Goal: Find specific page/section: Find specific page/section

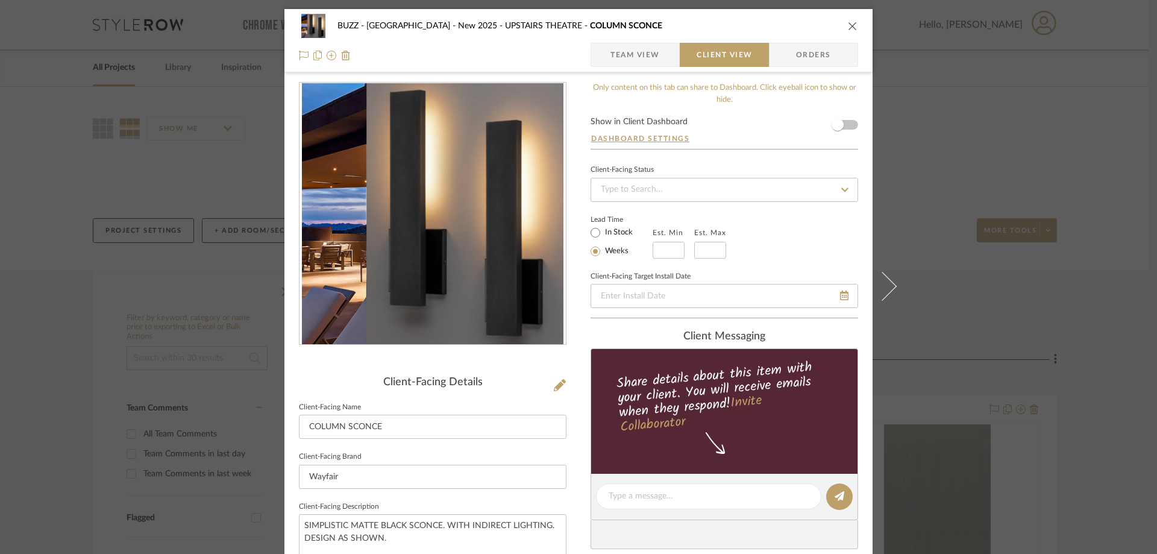
click at [848, 21] on icon "close" at bounding box center [853, 26] width 10 height 10
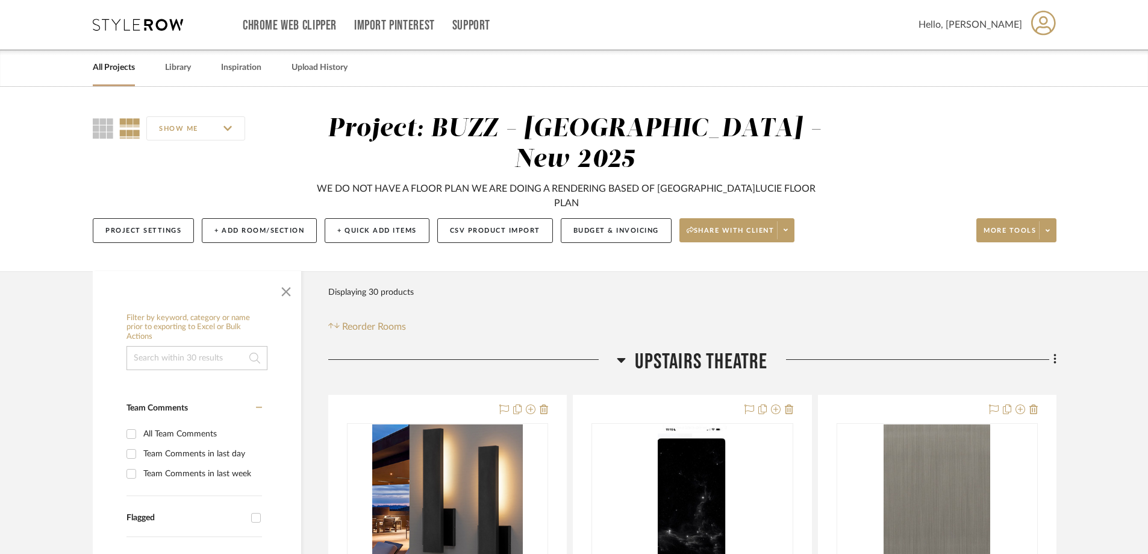
click at [111, 72] on link "All Projects" at bounding box center [114, 68] width 42 height 16
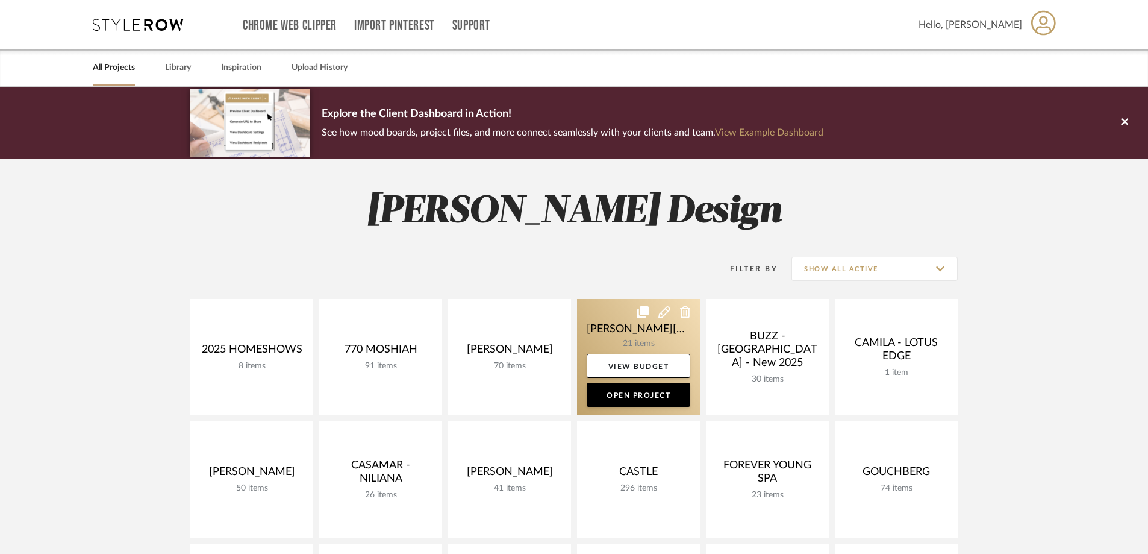
click at [652, 337] on link at bounding box center [638, 357] width 123 height 116
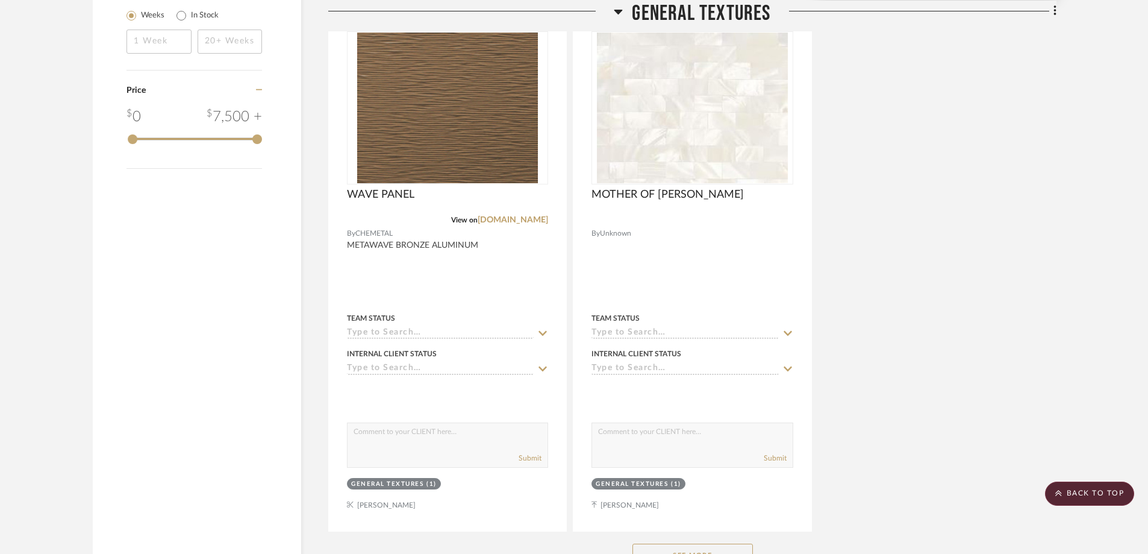
scroll to position [1567, 0]
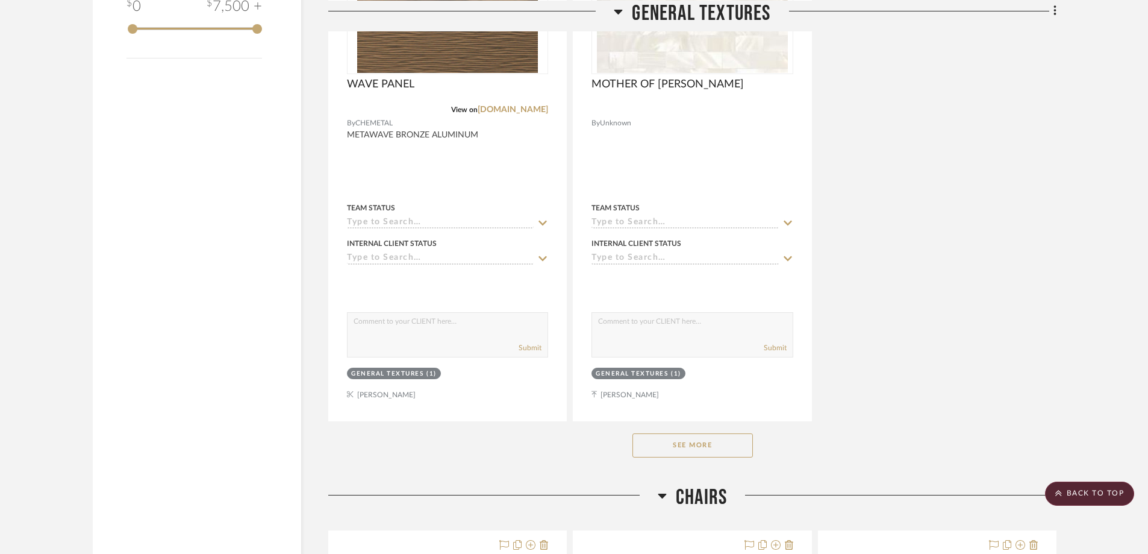
click at [737, 433] on button "See More" at bounding box center [693, 445] width 121 height 24
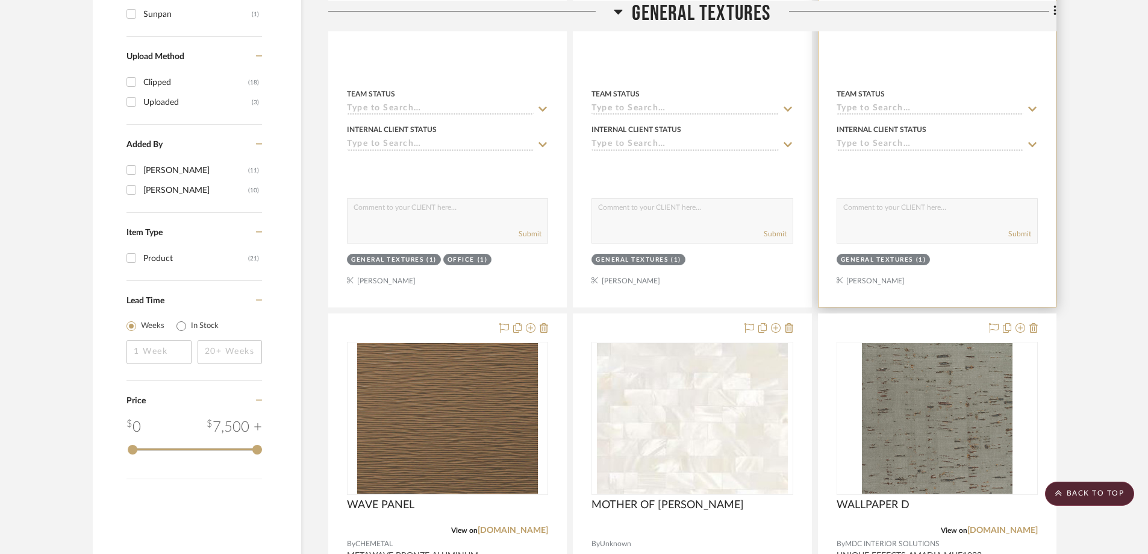
scroll to position [1265, 0]
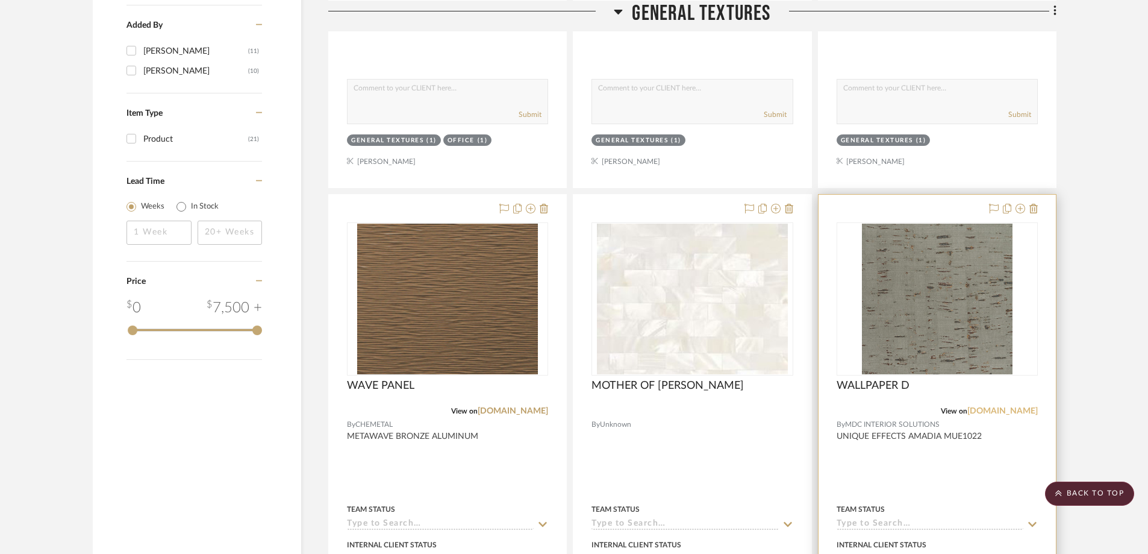
click at [991, 407] on link "[DOMAIN_NAME]" at bounding box center [1003, 411] width 70 height 8
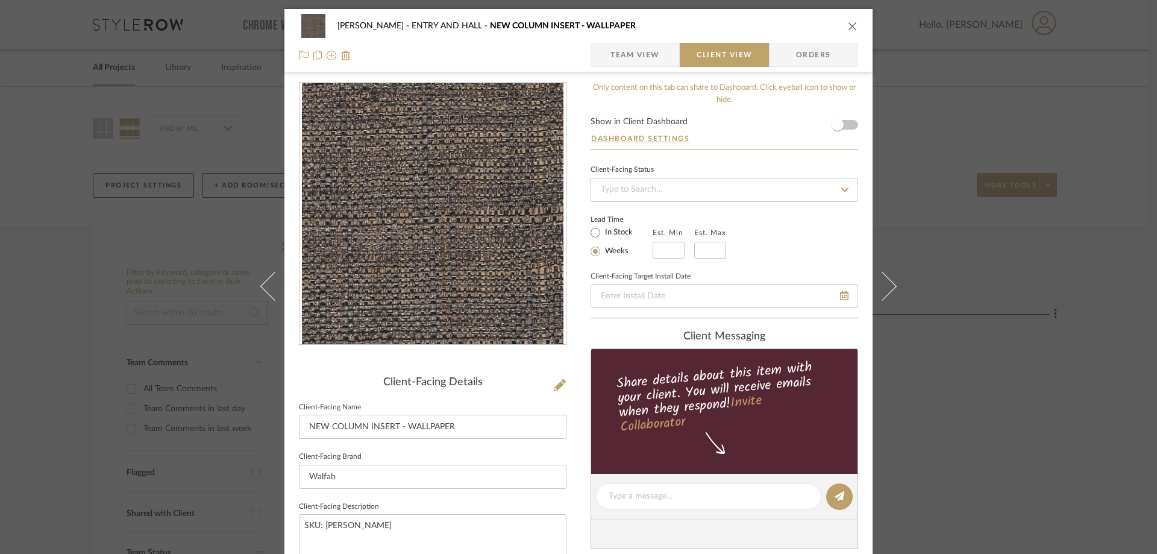
scroll to position [121, 0]
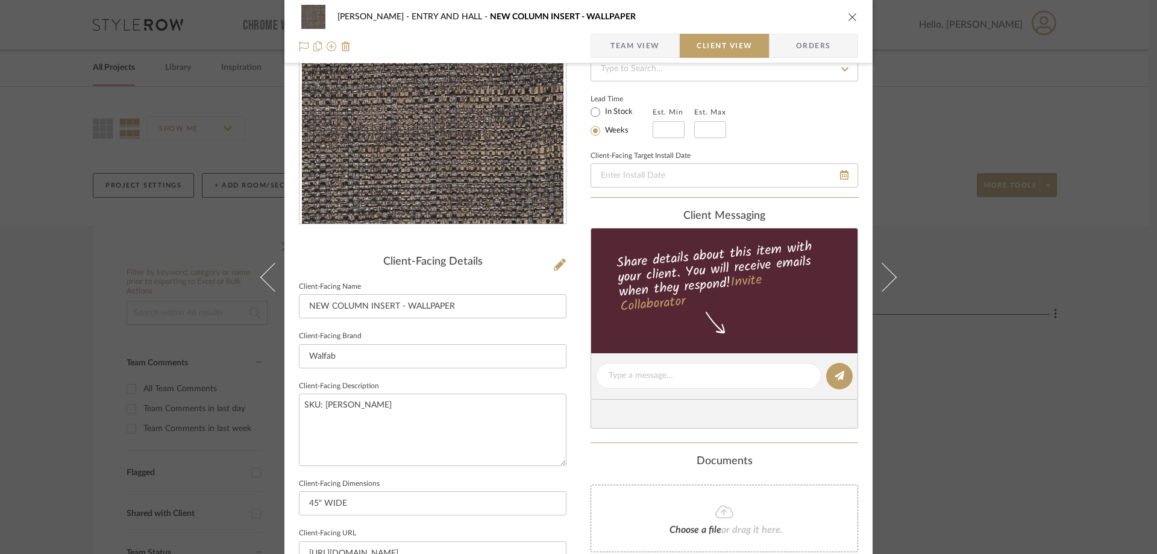
drag, startPoint x: 850, startPoint y: 19, endPoint x: 645, endPoint y: 82, distance: 214.2
click at [850, 19] on icon "close" at bounding box center [853, 17] width 10 height 10
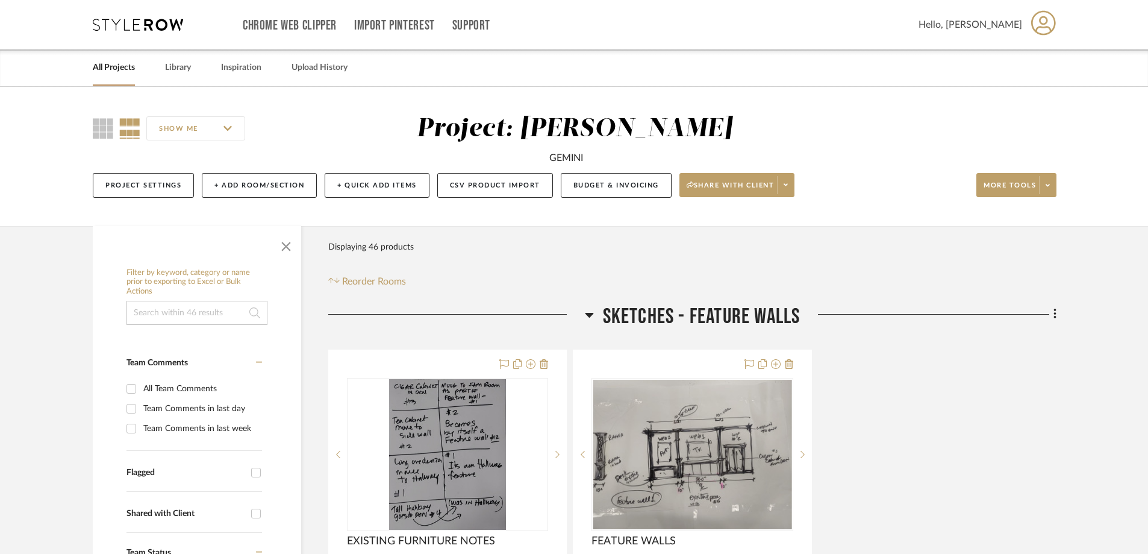
click at [124, 65] on link "All Projects" at bounding box center [114, 68] width 42 height 16
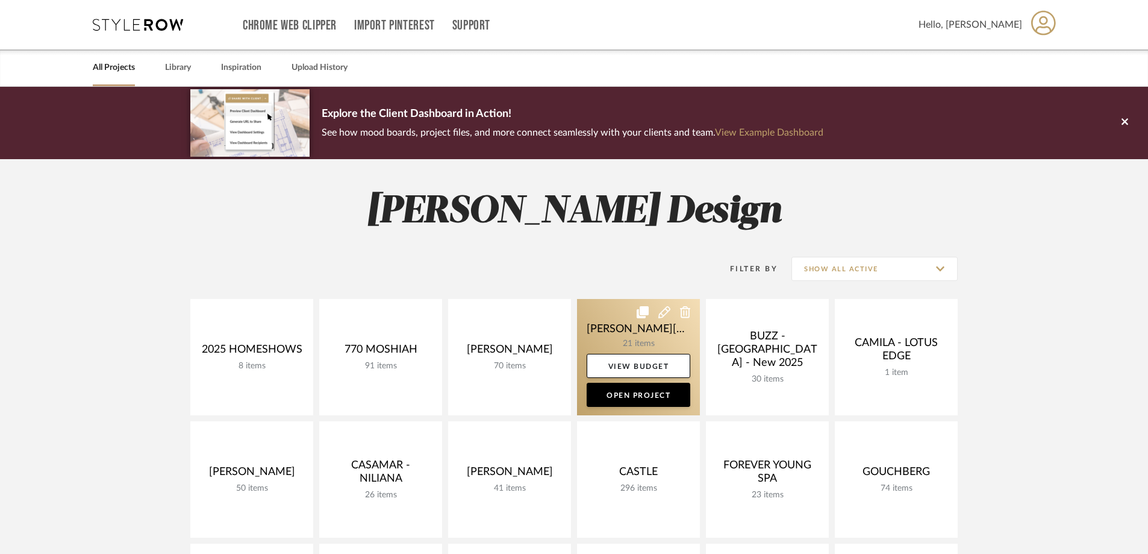
click at [635, 333] on link at bounding box center [638, 357] width 123 height 116
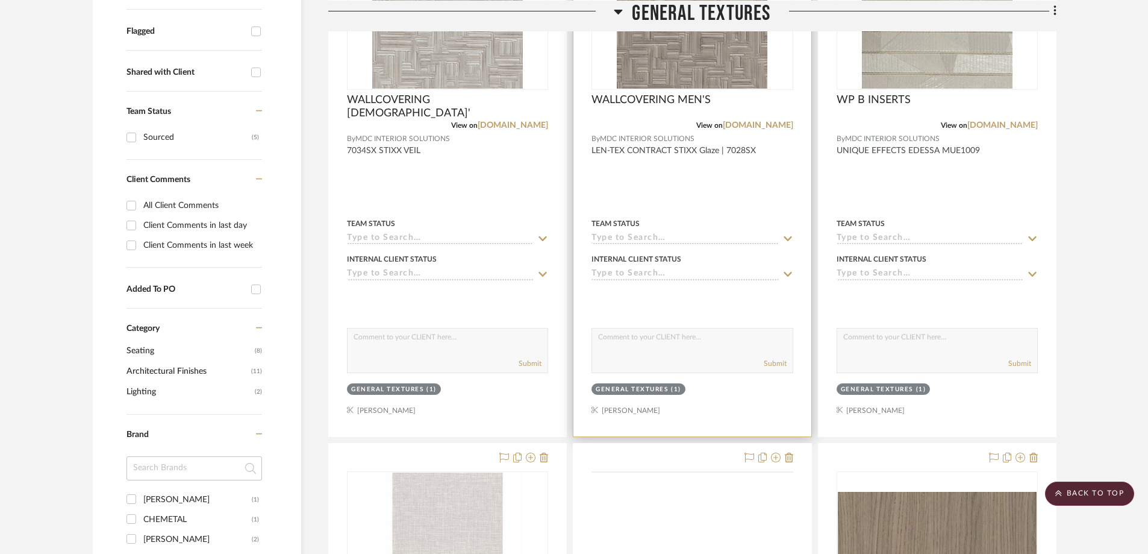
scroll to position [723, 0]
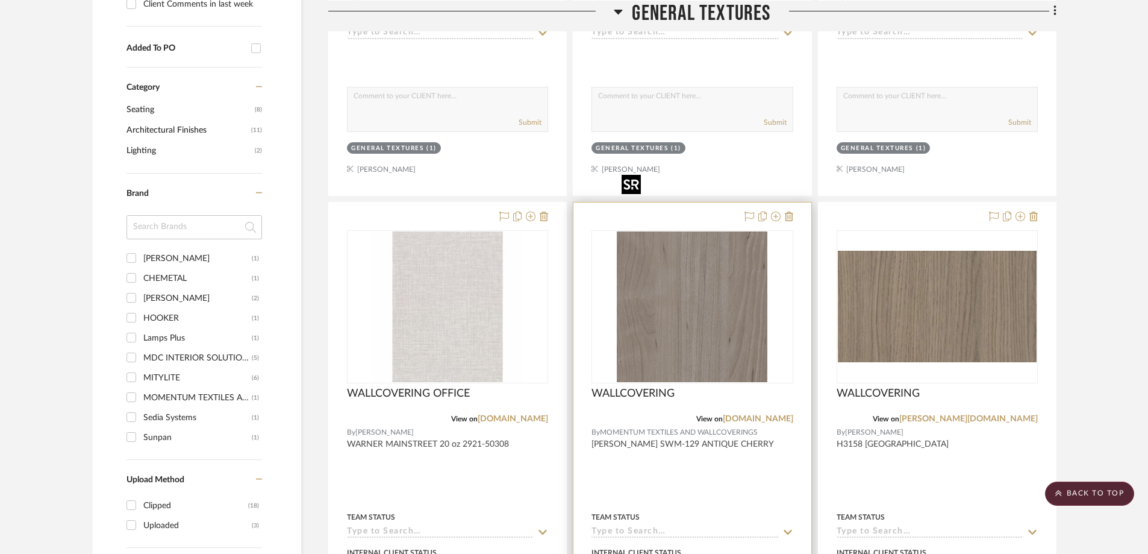
click at [707, 299] on img "0" at bounding box center [692, 306] width 151 height 151
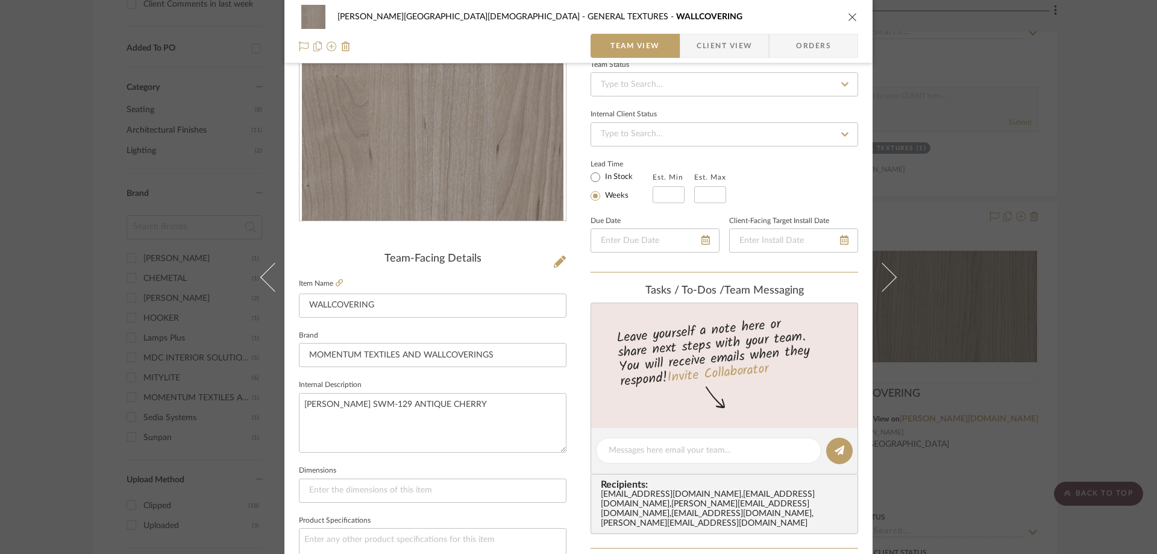
scroll to position [121, 0]
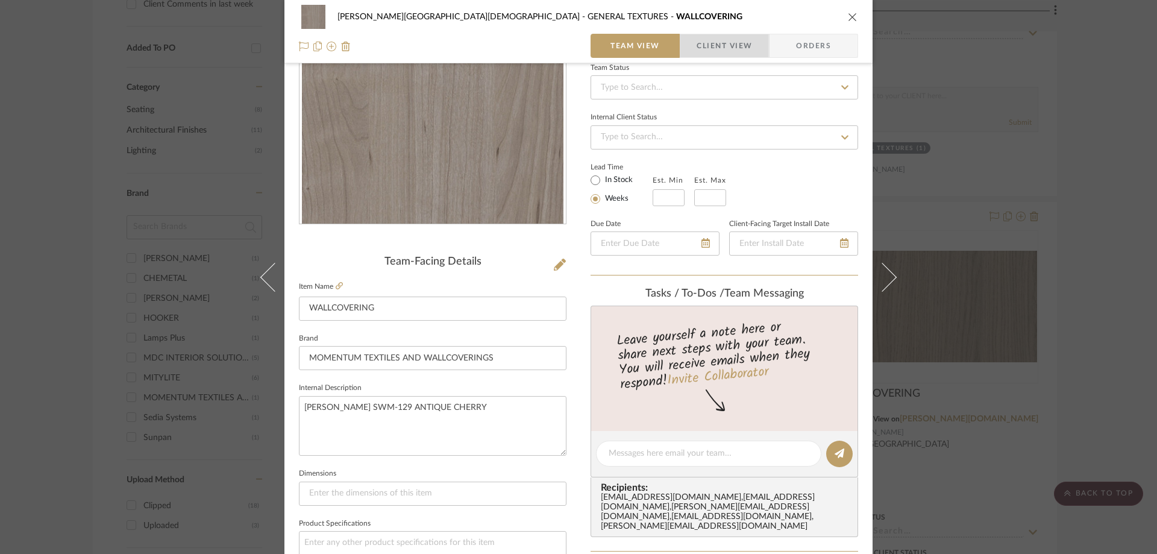
click at [732, 43] on span "Client View" at bounding box center [724, 46] width 55 height 24
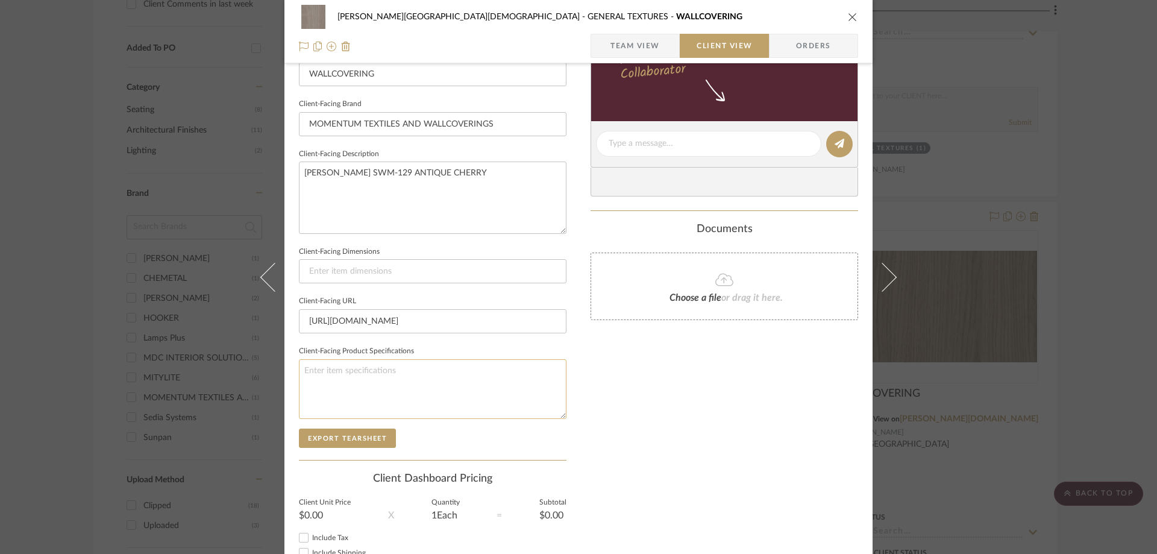
scroll to position [241, 0]
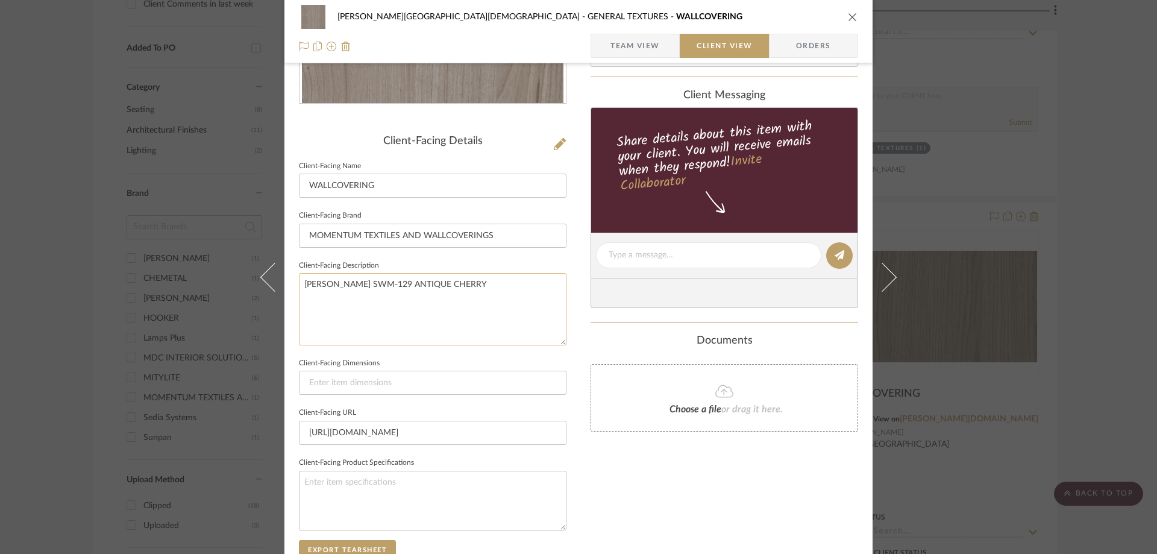
click at [397, 283] on textarea "[PERSON_NAME] SWM-129 ANTIQUE CHERRY" at bounding box center [433, 309] width 268 height 72
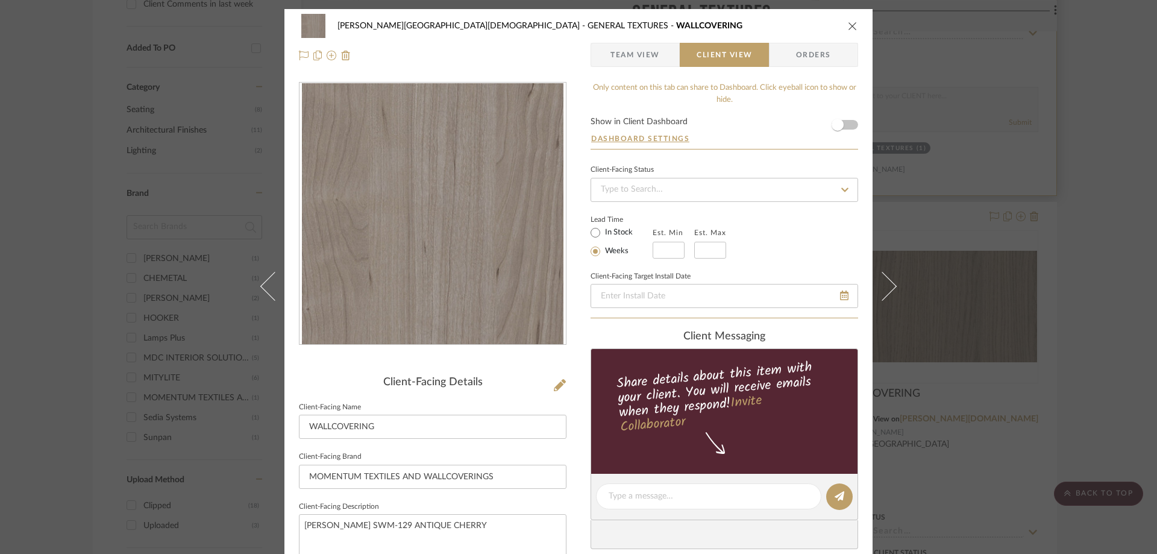
drag, startPoint x: 852, startPoint y: 25, endPoint x: 874, endPoint y: 89, distance: 67.5
click at [852, 25] on icon "close" at bounding box center [853, 26] width 10 height 10
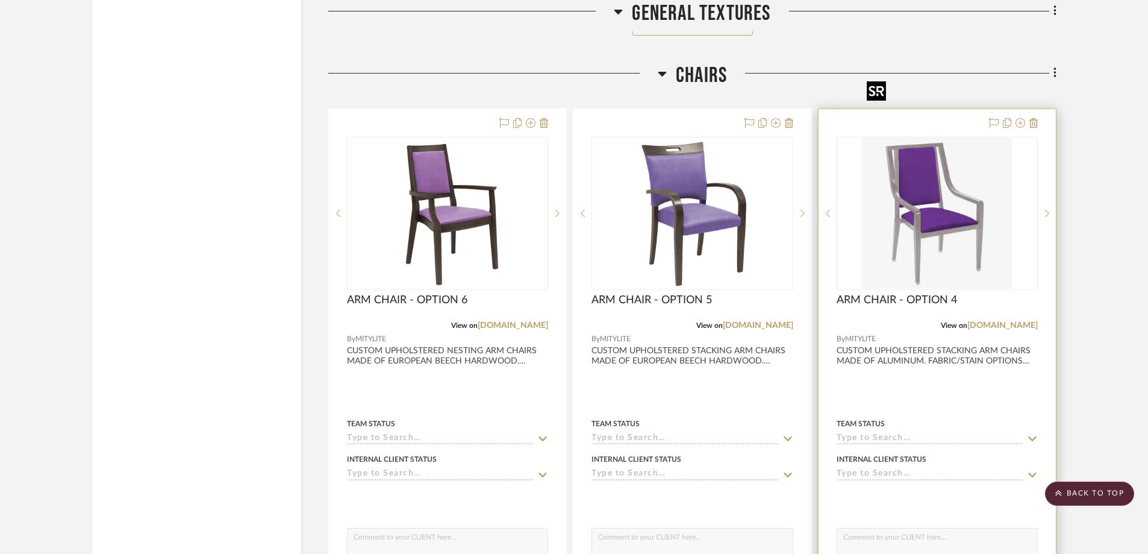
scroll to position [2832, 0]
